Goal: Find specific page/section: Find specific page/section

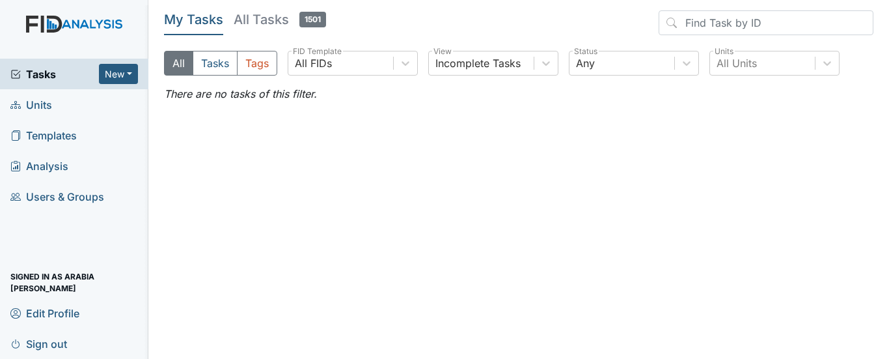
click at [61, 101] on link "Units" at bounding box center [74, 104] width 148 height 31
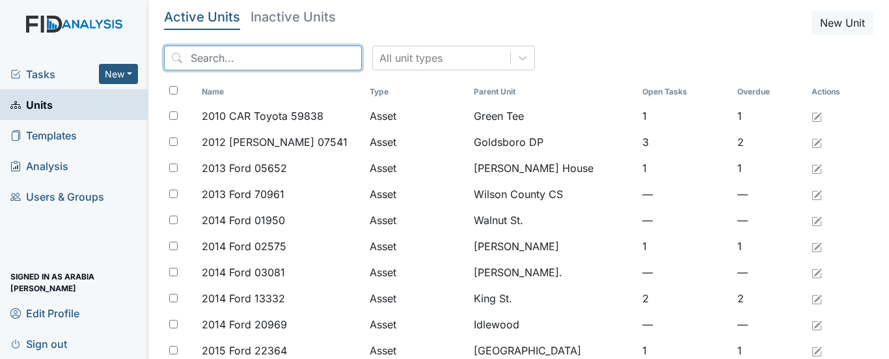
click at [331, 59] on input "search" at bounding box center [263, 58] width 198 height 25
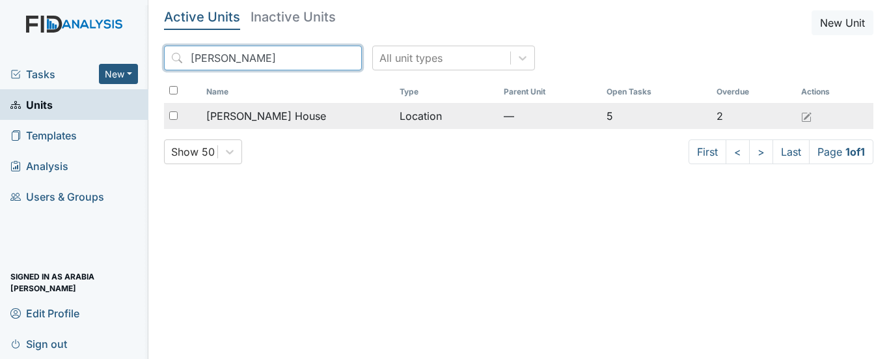
type input "scott"
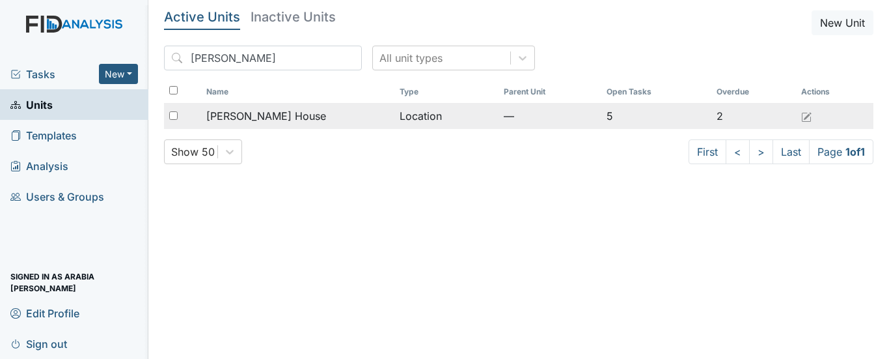
click at [254, 119] on span "[PERSON_NAME] House" at bounding box center [266, 116] width 120 height 16
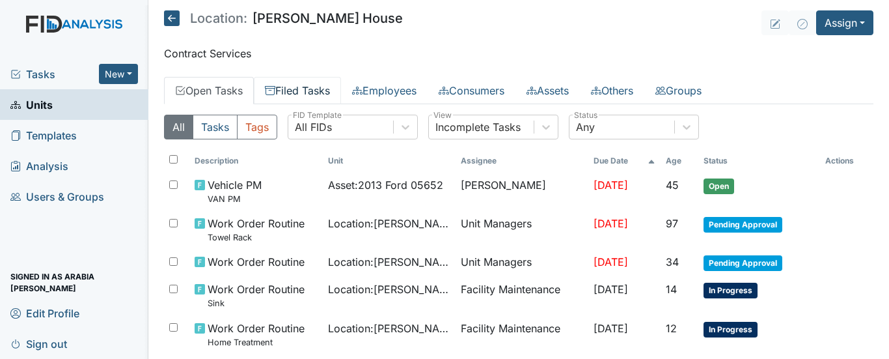
click at [329, 91] on link "Filed Tasks" at bounding box center [297, 90] width 87 height 27
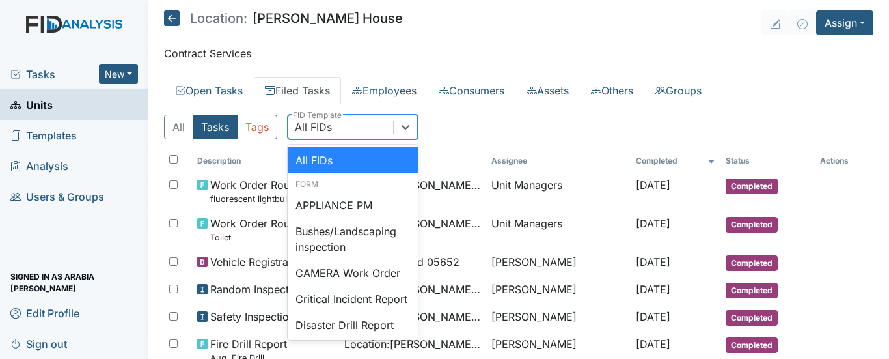
click at [378, 124] on div "All FIDs" at bounding box center [340, 126] width 105 height 23
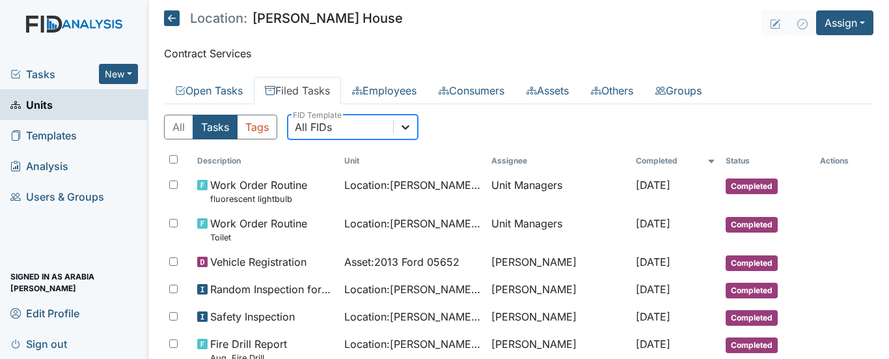
click at [398, 121] on div at bounding box center [405, 126] width 23 height 23
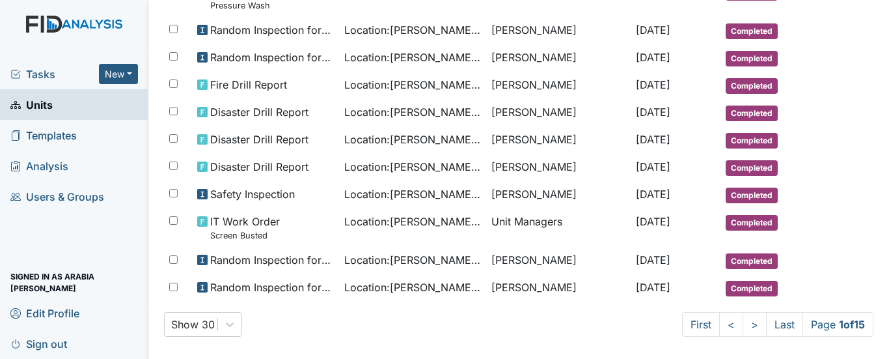
scroll to position [812, 0]
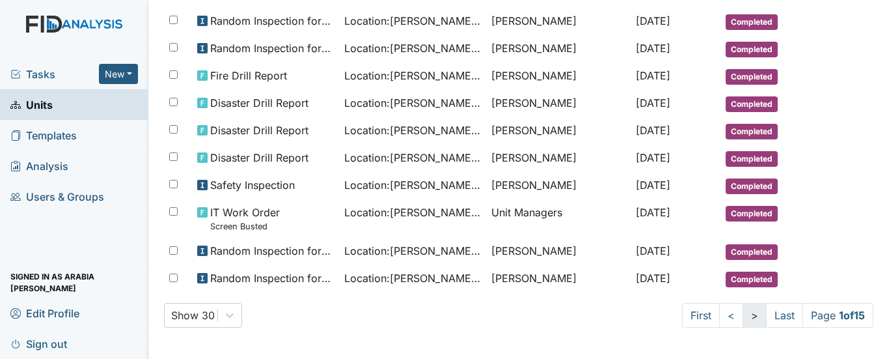
click at [745, 316] on link ">" at bounding box center [755, 315] width 24 height 25
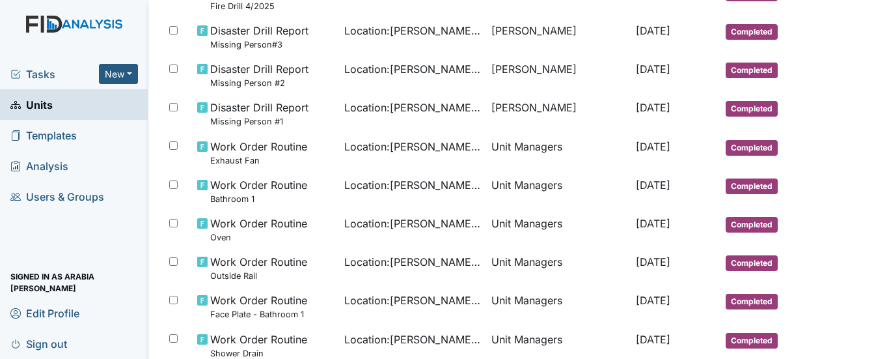
scroll to position [924, 0]
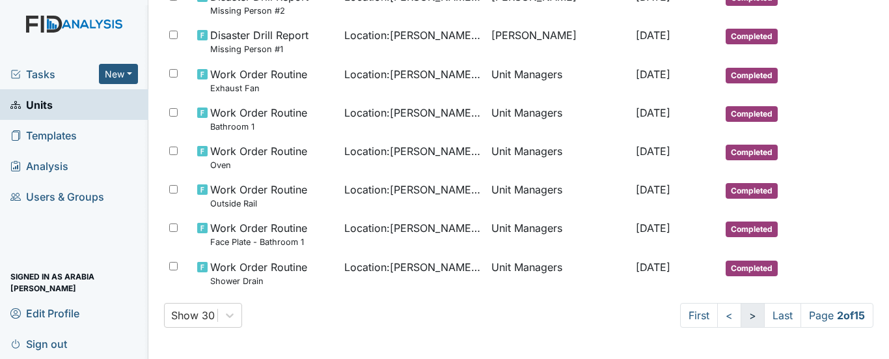
click at [741, 316] on link ">" at bounding box center [753, 315] width 24 height 25
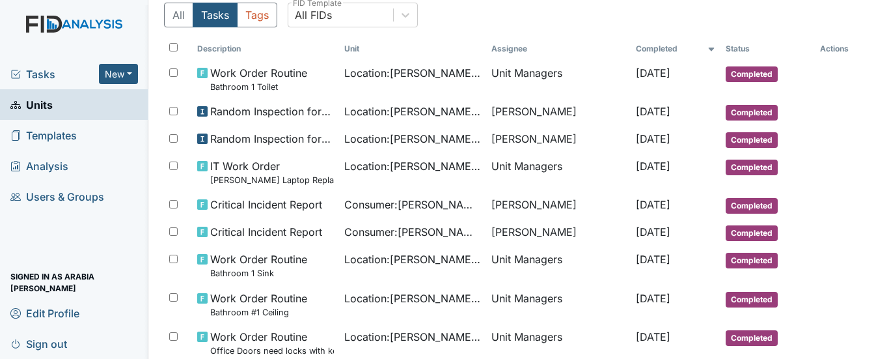
scroll to position [0, 0]
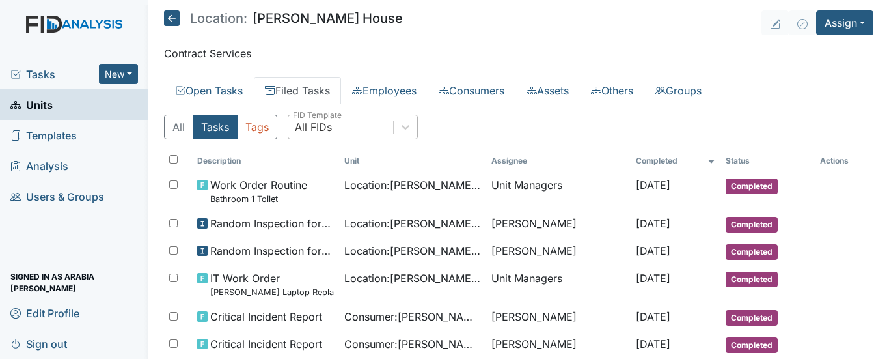
click at [355, 128] on div "All FIDs" at bounding box center [340, 126] width 105 height 23
click at [173, 128] on button "All" at bounding box center [178, 127] width 29 height 25
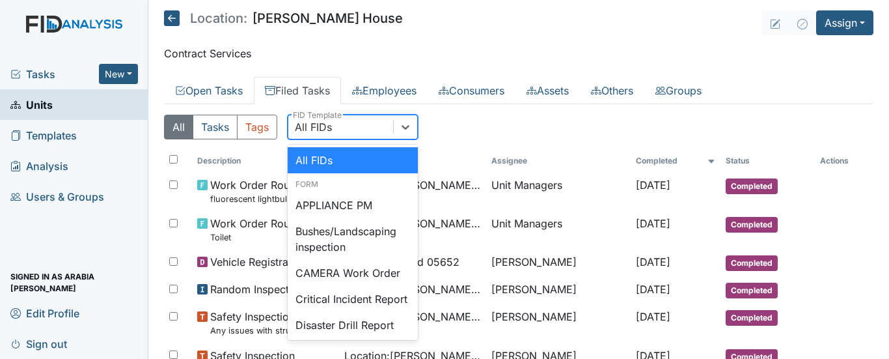
click at [333, 126] on div "All FIDs" at bounding box center [340, 126] width 105 height 23
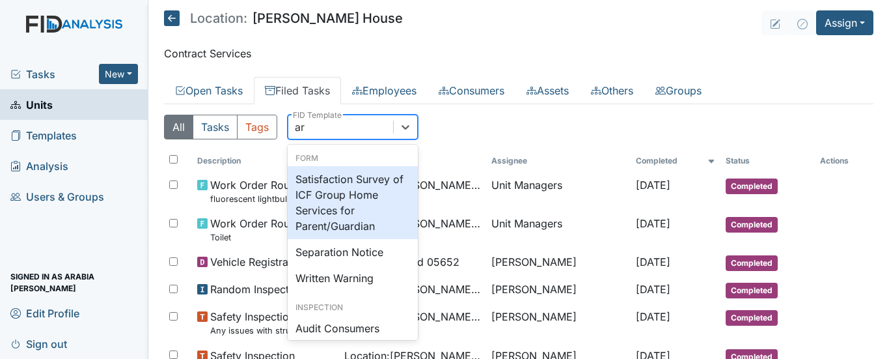
type input "a"
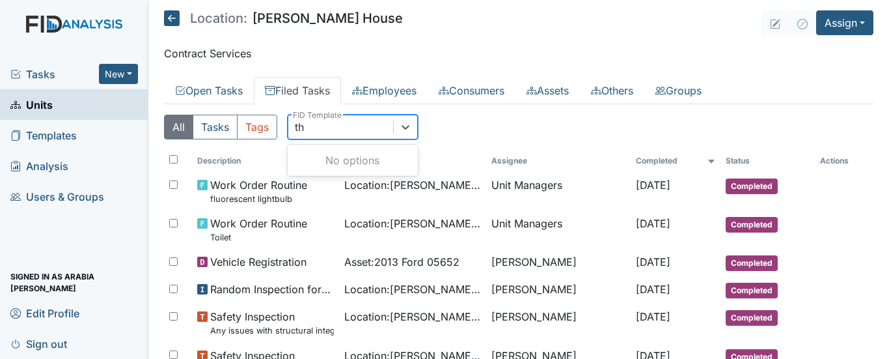
type input "t"
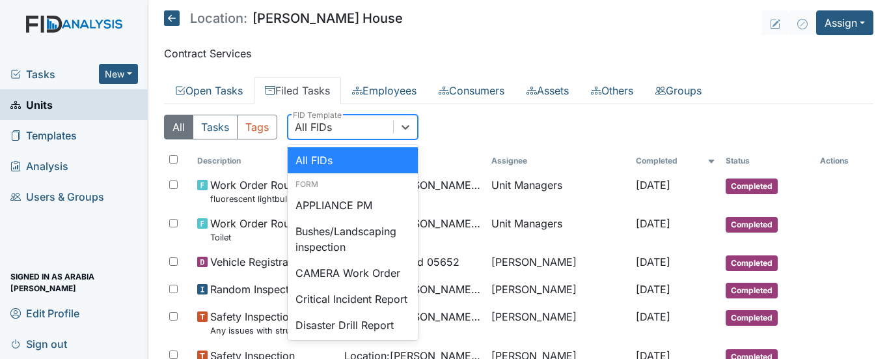
click at [362, 70] on main "Location: [PERSON_NAME][GEOGRAPHIC_DATA] Assign Assign Form Assign Inspection A…" at bounding box center [518, 179] width 741 height 359
